Goal: Check status: Check status

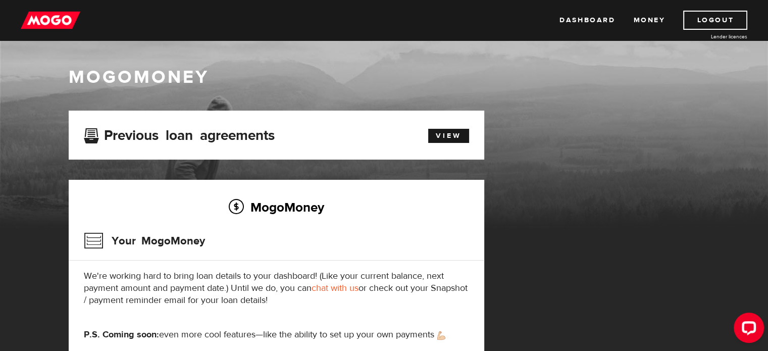
click at [378, 167] on div "MogoMoney Your MogoMoney application Expired Your MogoMoney credit decision has…" at bounding box center [277, 239] width 416 height 256
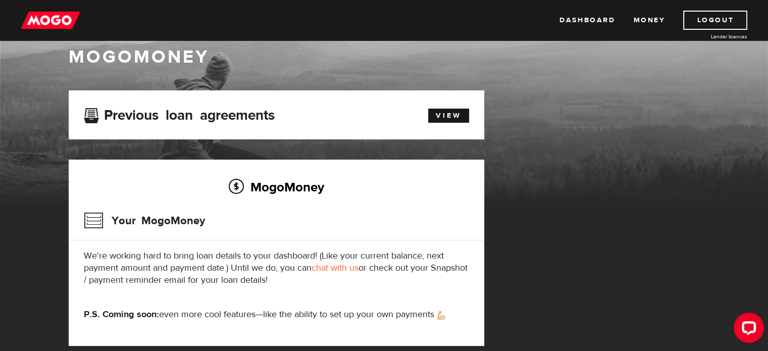
scroll to position [40, 0]
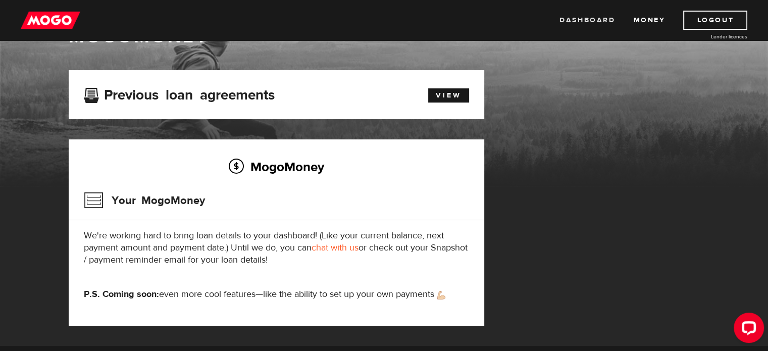
click at [581, 23] on link "Dashboard" at bounding box center [588, 20] width 56 height 19
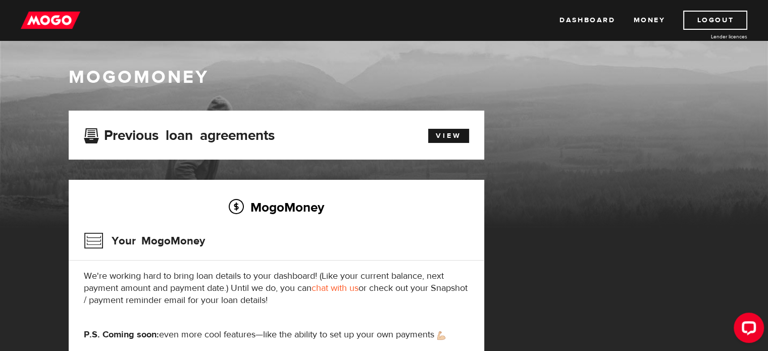
click at [320, 249] on div "Your MogoMoney" at bounding box center [276, 244] width 385 height 33
click at [441, 137] on link "View" at bounding box center [448, 136] width 41 height 14
click at [648, 24] on link "Money" at bounding box center [649, 20] width 32 height 19
click at [580, 22] on link "Dashboard" at bounding box center [588, 20] width 56 height 19
click at [589, 16] on link "Dashboard" at bounding box center [588, 20] width 56 height 19
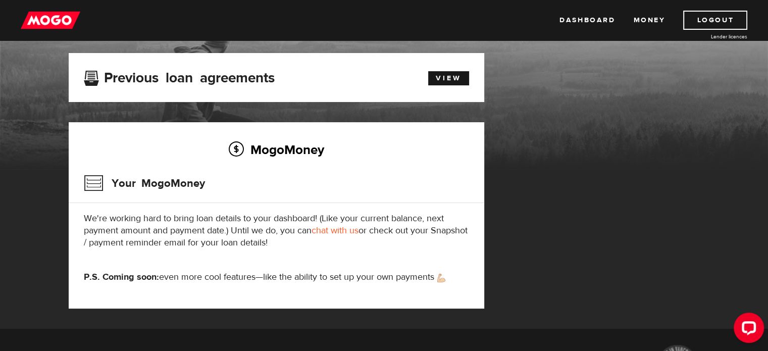
scroll to position [81, 0]
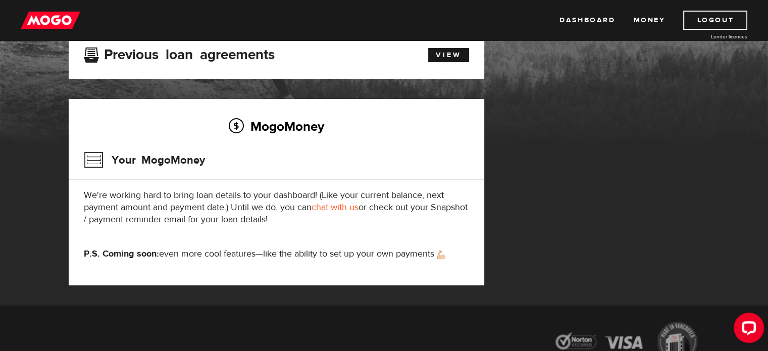
click at [305, 107] on div "MogoMoney Your MogoMoney We're working hard to bring loan details to your dashb…" at bounding box center [277, 192] width 416 height 186
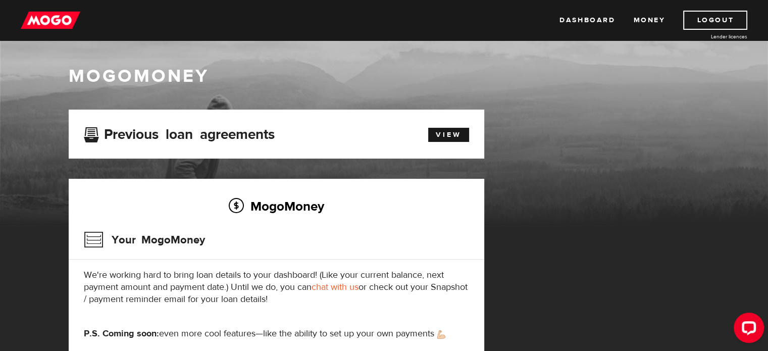
scroll to position [0, 0]
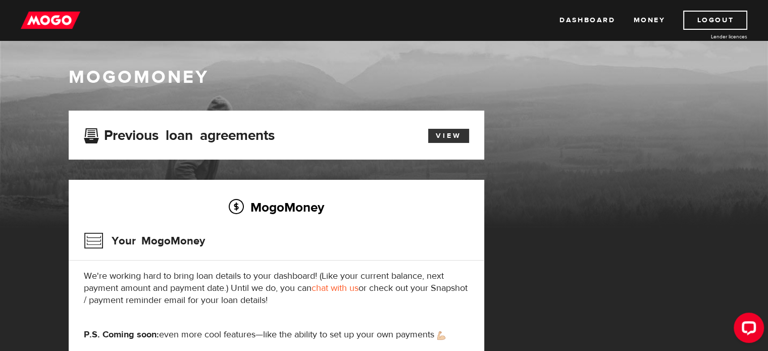
click at [441, 141] on link "View" at bounding box center [448, 136] width 41 height 14
